Goal: Information Seeking & Learning: Find specific fact

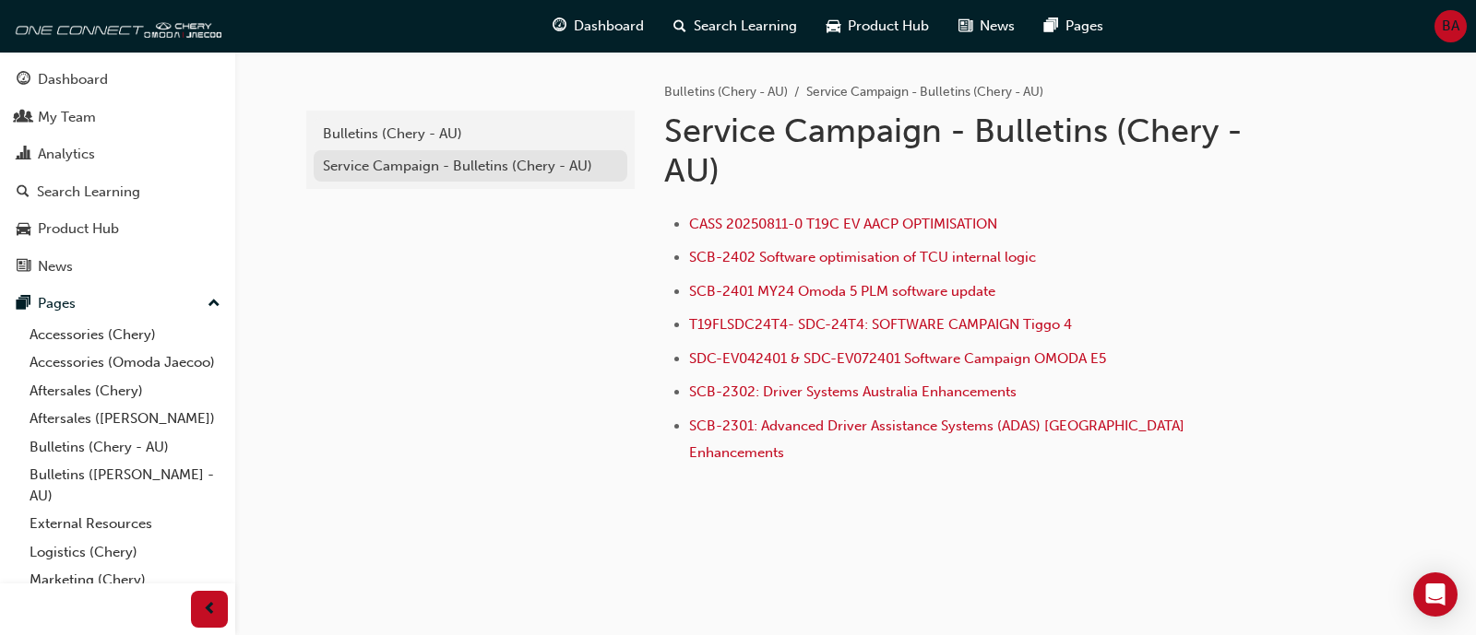
click at [480, 169] on div "Service Campaign - Bulletins (Chery - AU)" at bounding box center [470, 166] width 295 height 21
click at [471, 159] on div "Service Campaign - Bulletins (Chery - AU)" at bounding box center [470, 166] width 295 height 21
click at [467, 148] on link "Bulletins (Chery - AU)" at bounding box center [471, 134] width 314 height 32
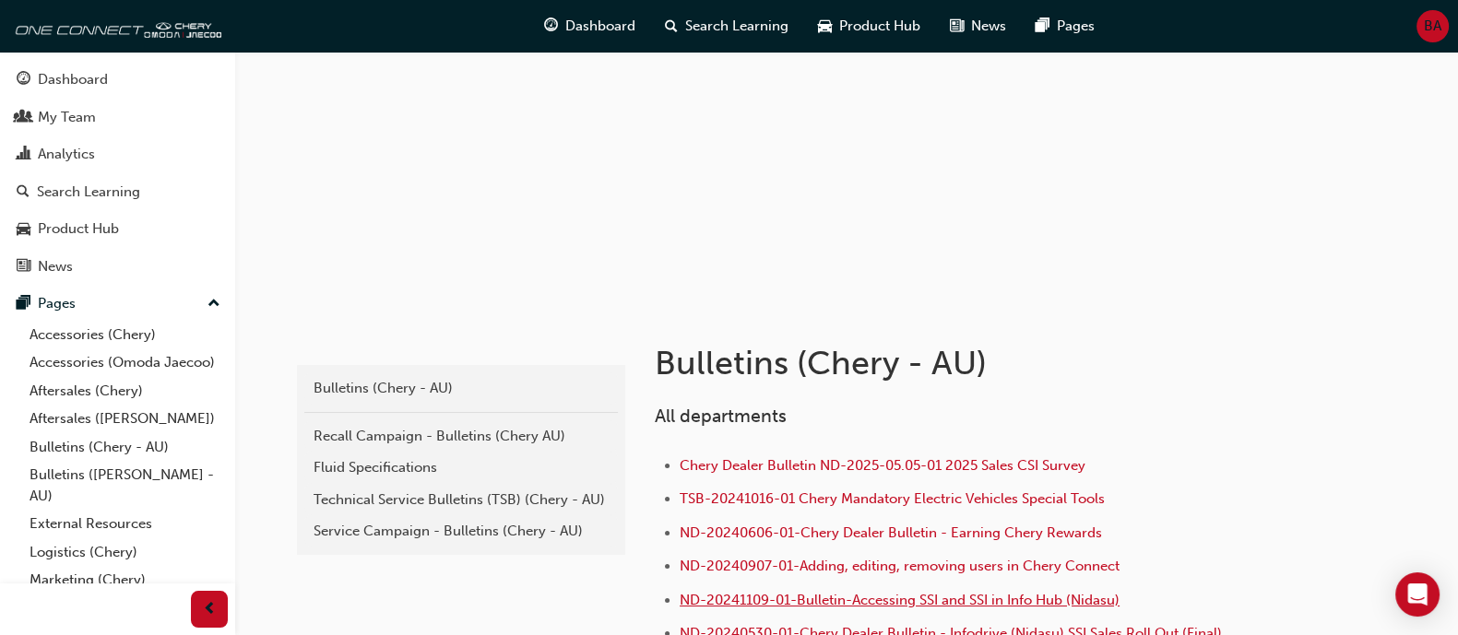
scroll to position [346, 0]
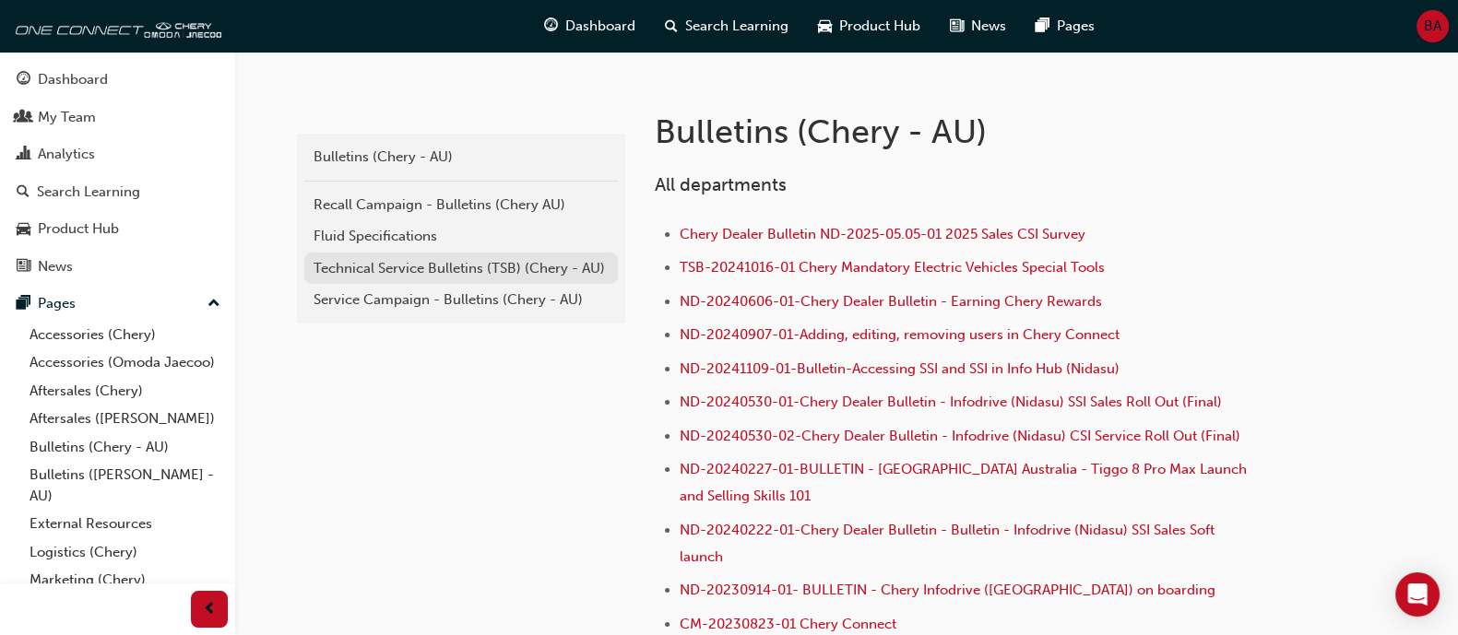
click at [514, 270] on div "Technical Service Bulletins (TSB) (Chery - AU)" at bounding box center [461, 268] width 295 height 21
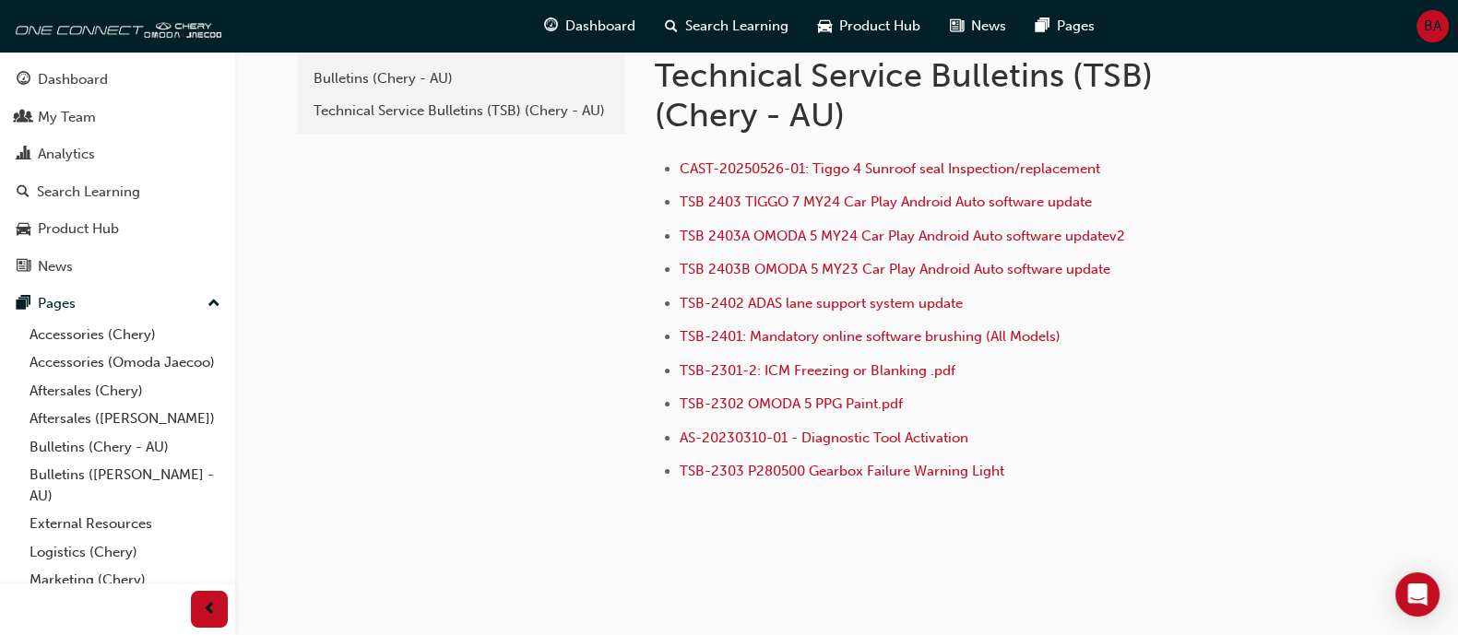
scroll to position [83, 0]
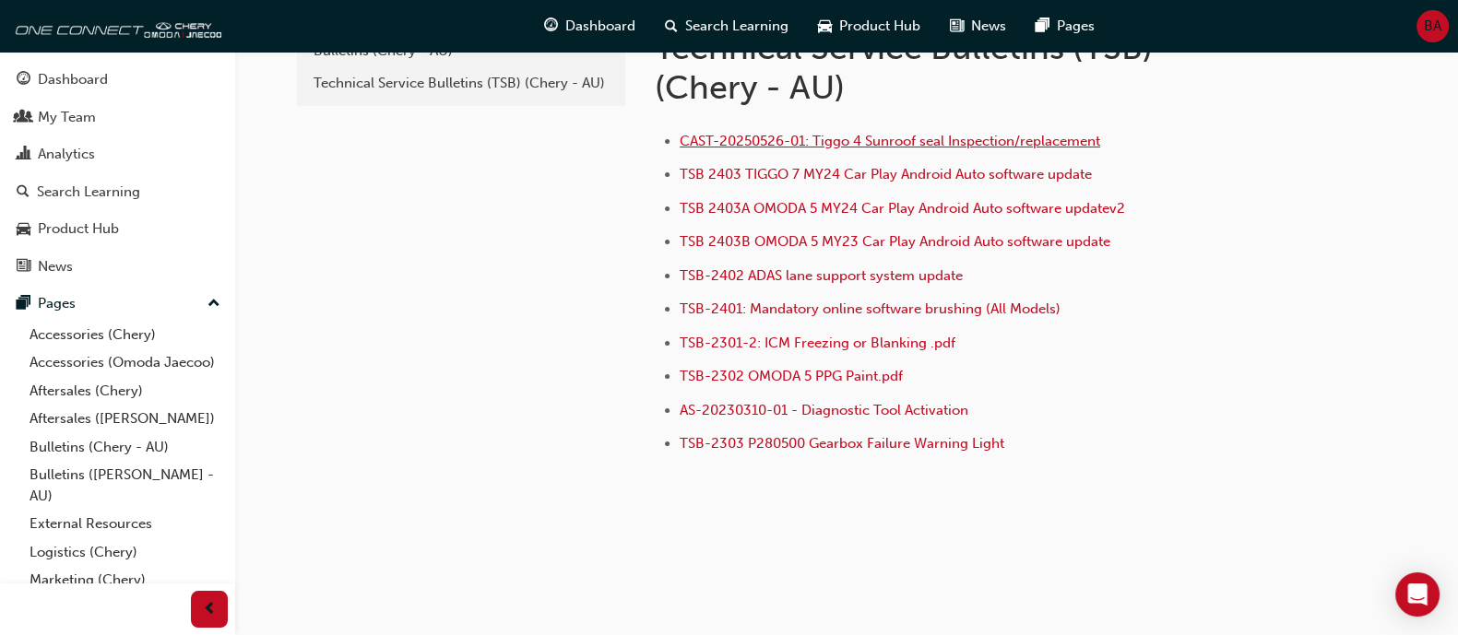
click at [864, 139] on span "CAST-20250526-01: Tiggo 4 Sunroof seal Inspection/replacement" at bounding box center [890, 141] width 421 height 17
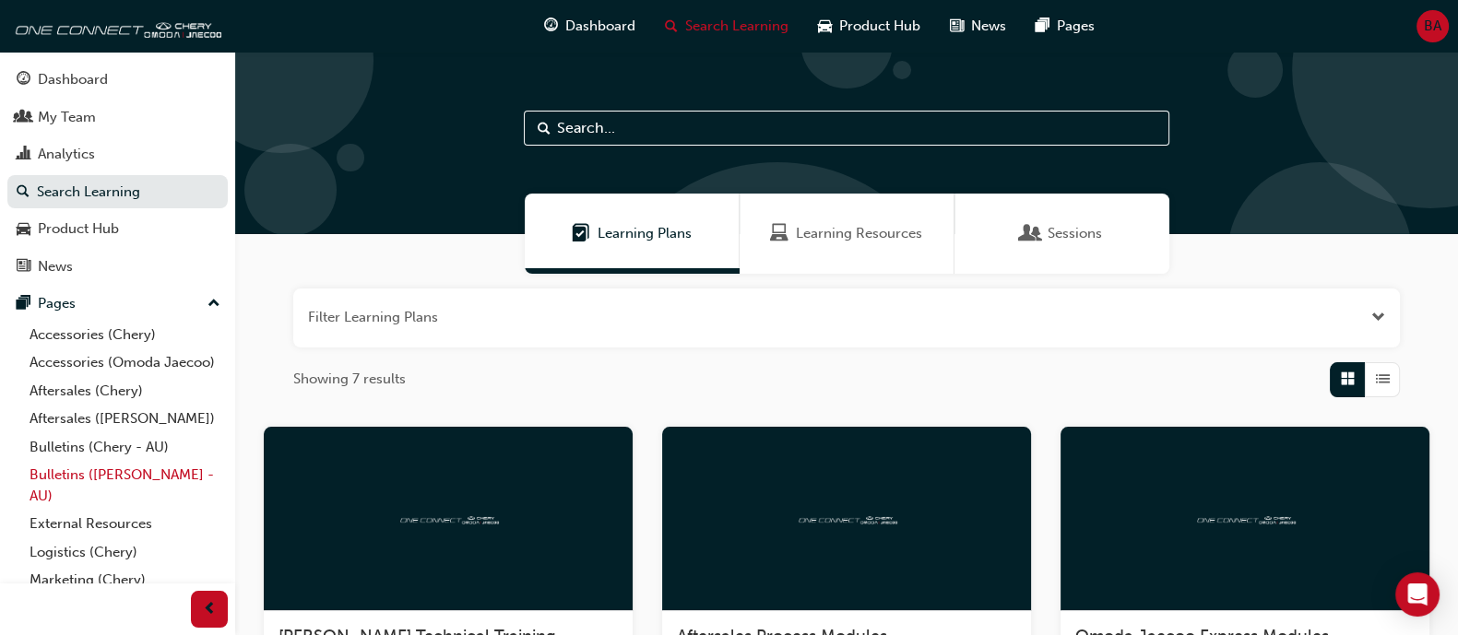
click at [127, 495] on link "Bulletins ([PERSON_NAME] - AU)" at bounding box center [125, 485] width 206 height 49
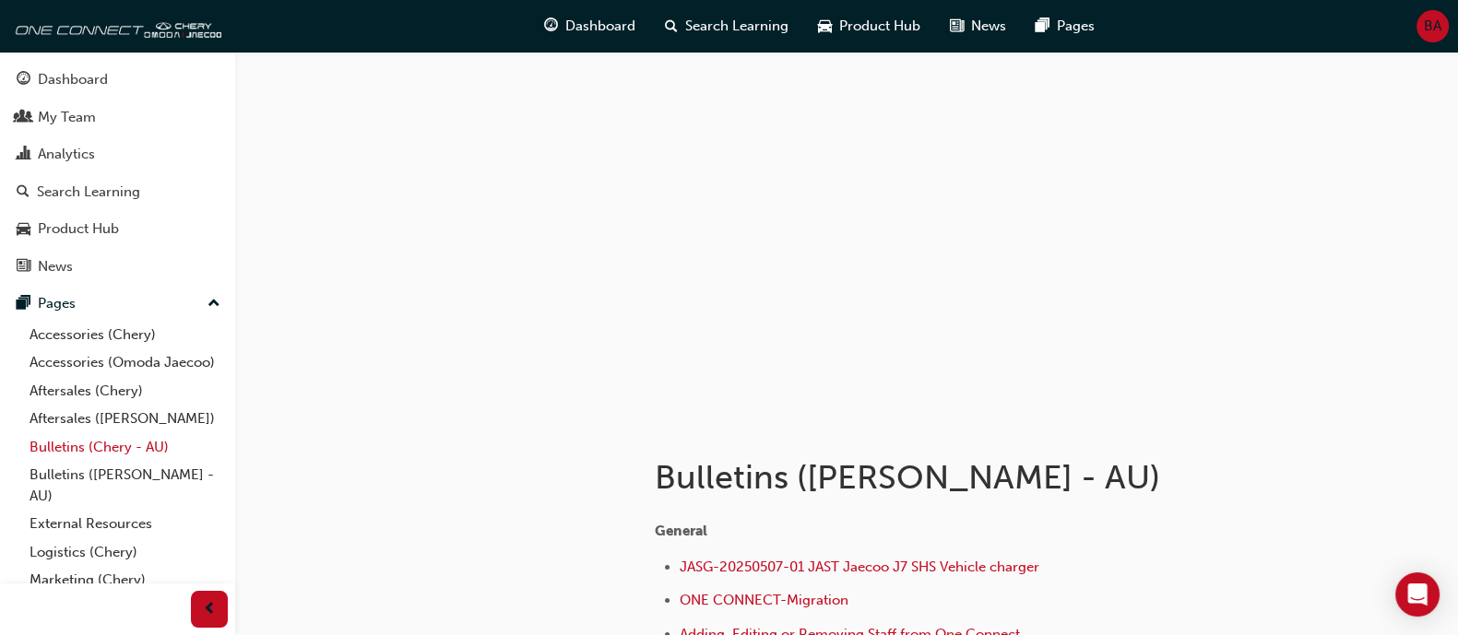
click at [137, 462] on link "Bulletins (Chery - AU)" at bounding box center [125, 447] width 206 height 29
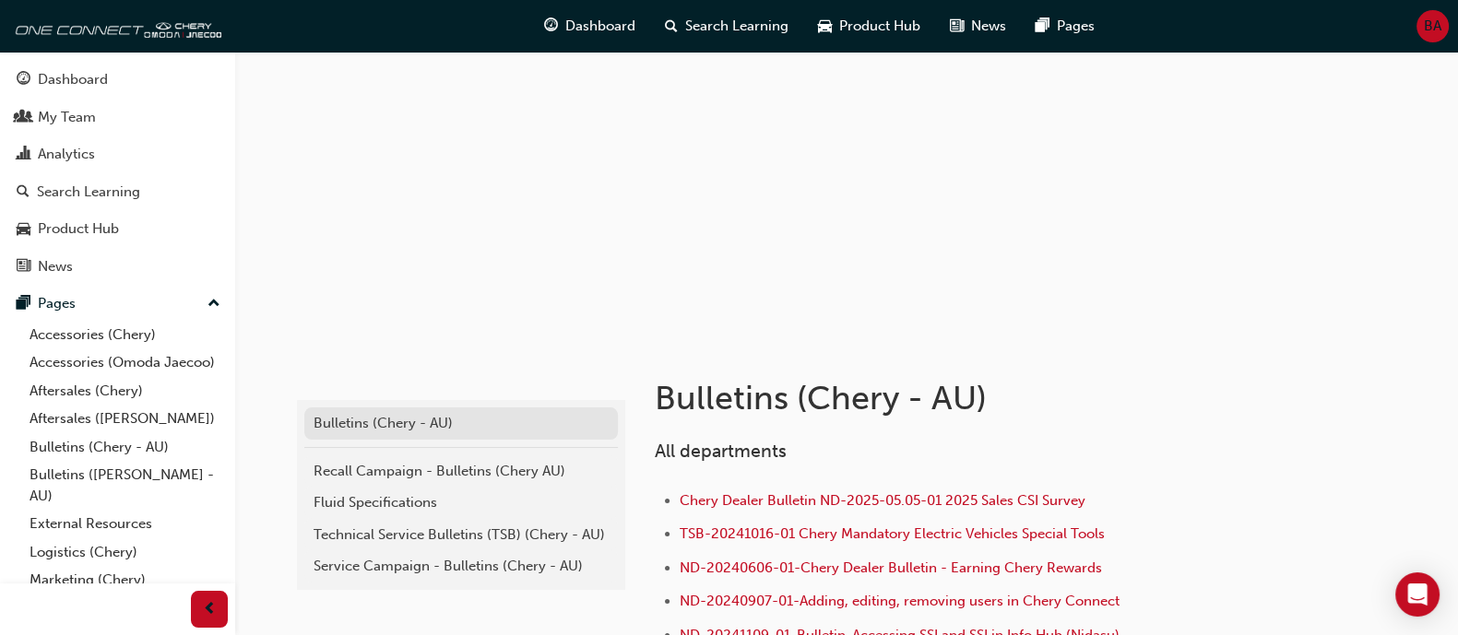
scroll to position [114, 0]
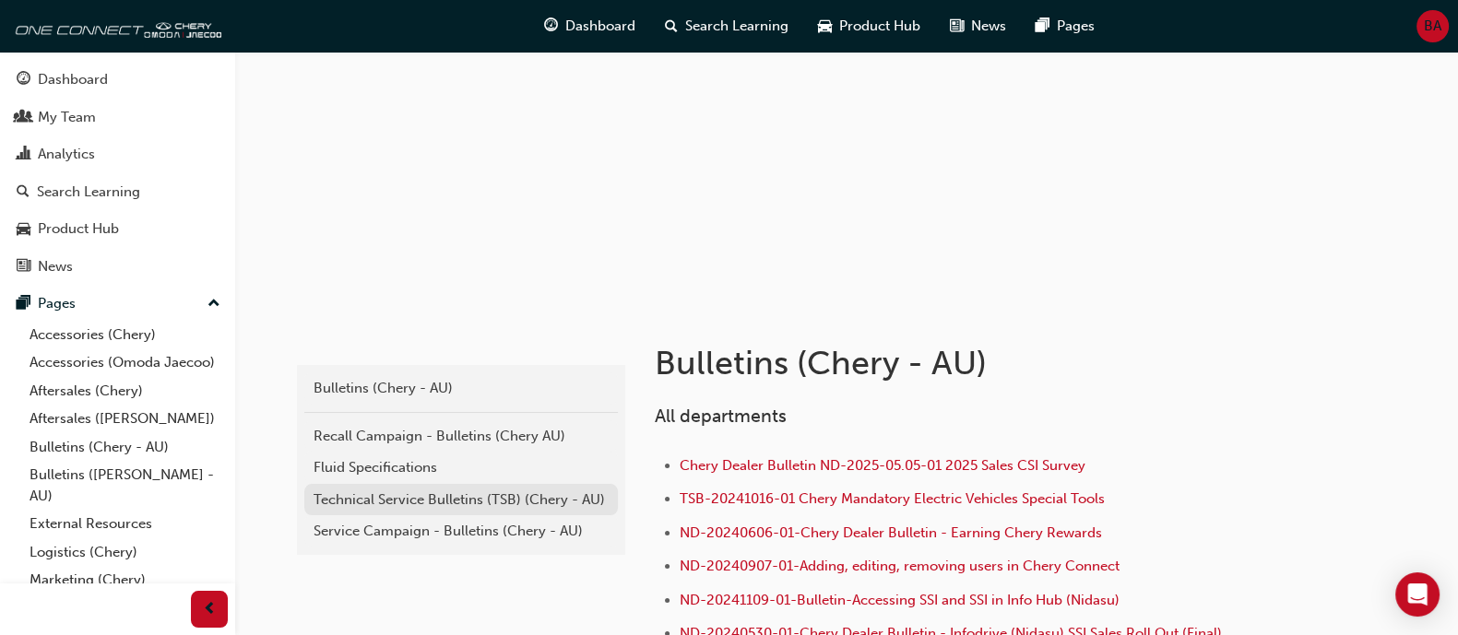
click at [471, 501] on div "Technical Service Bulletins (TSB) (Chery - AU)" at bounding box center [461, 500] width 295 height 21
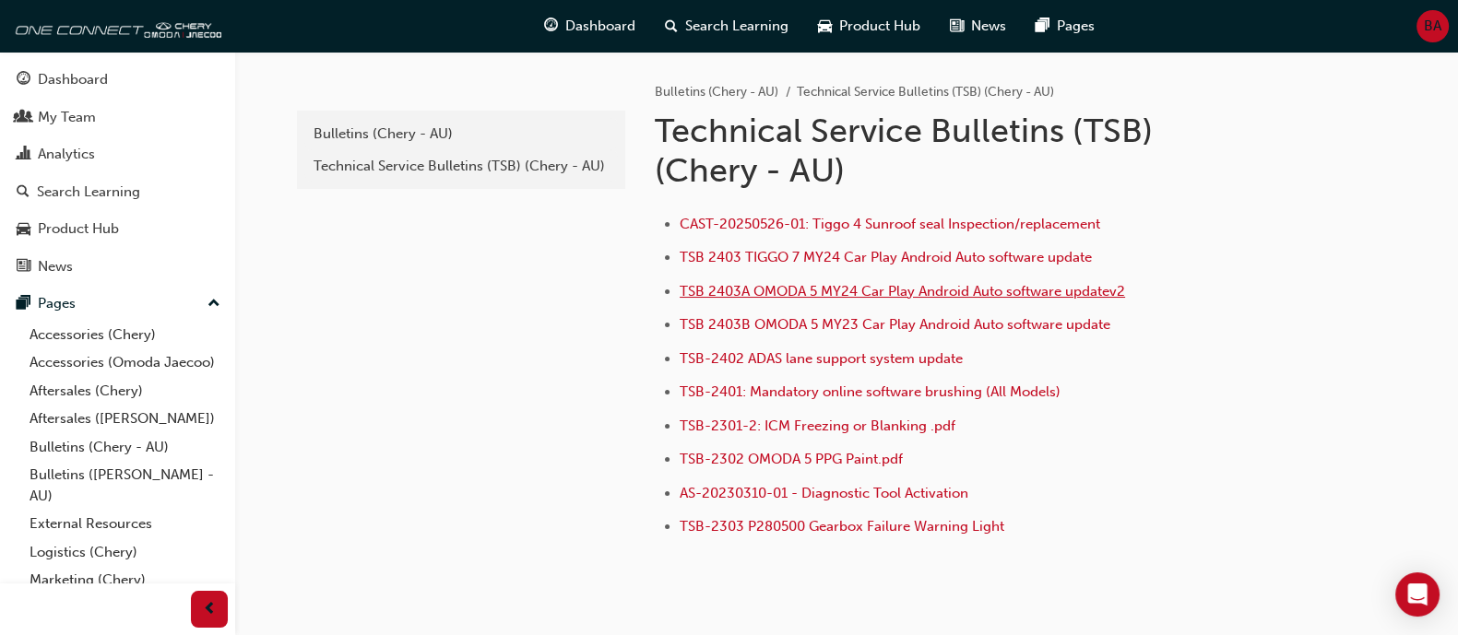
click at [1106, 287] on span "TSB 2403A OMODA 5 MY24 Car Play Android Auto software updatev2" at bounding box center [902, 291] width 445 height 17
